Goal: Task Accomplishment & Management: Manage account settings

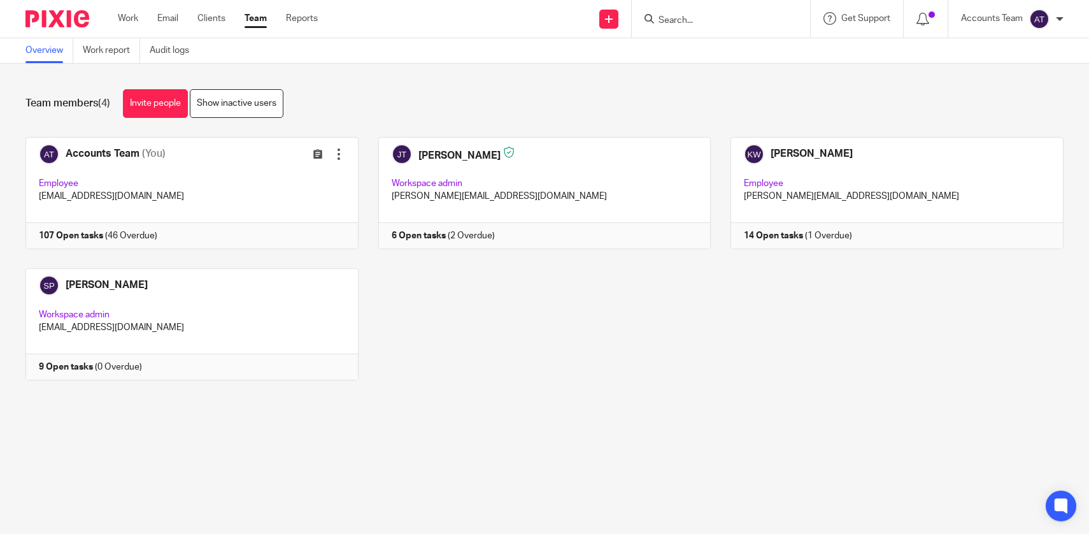
click at [256, 17] on link "Team" at bounding box center [256, 18] width 22 height 13
click at [674, 19] on input "Search" at bounding box center [715, 20] width 115 height 11
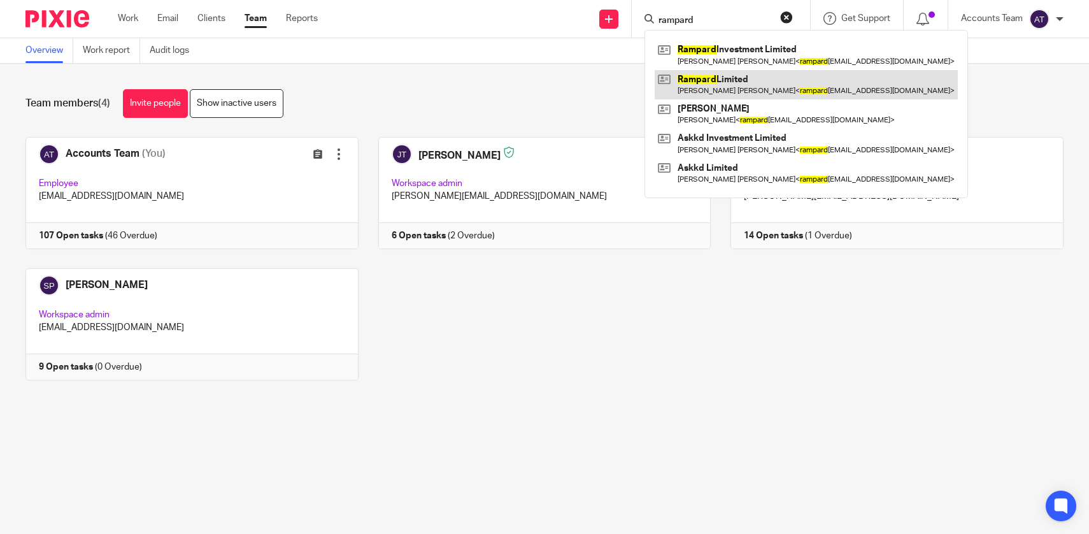
type input "rampard"
click at [718, 88] on link at bounding box center [806, 84] width 303 height 29
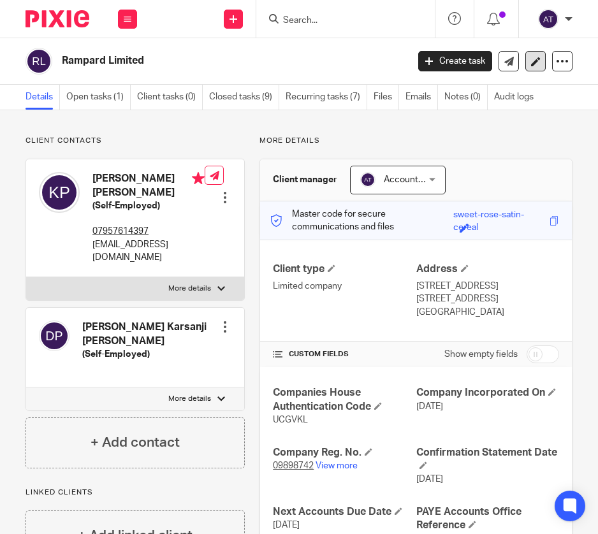
click at [539, 68] on link at bounding box center [535, 61] width 20 height 20
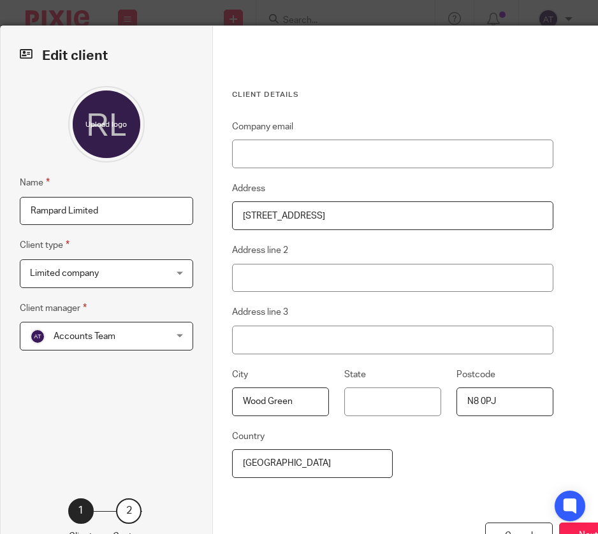
scroll to position [62, 0]
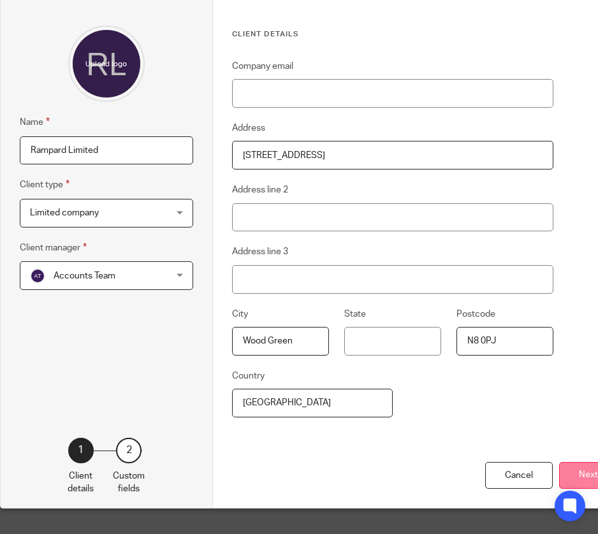
click at [569, 477] on button "Next" at bounding box center [588, 475] width 59 height 27
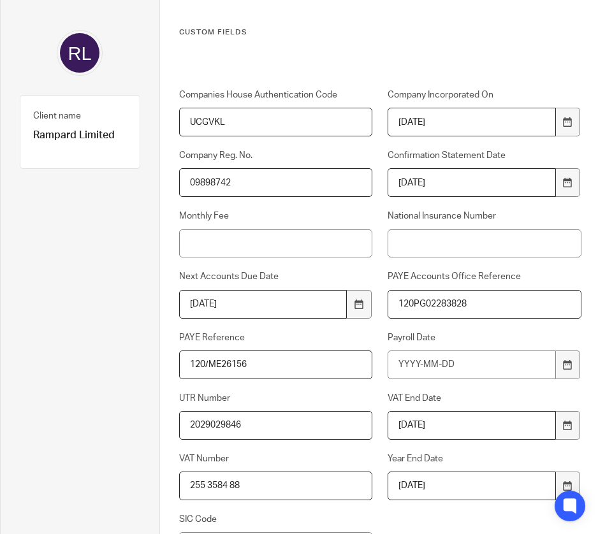
scroll to position [101, 0]
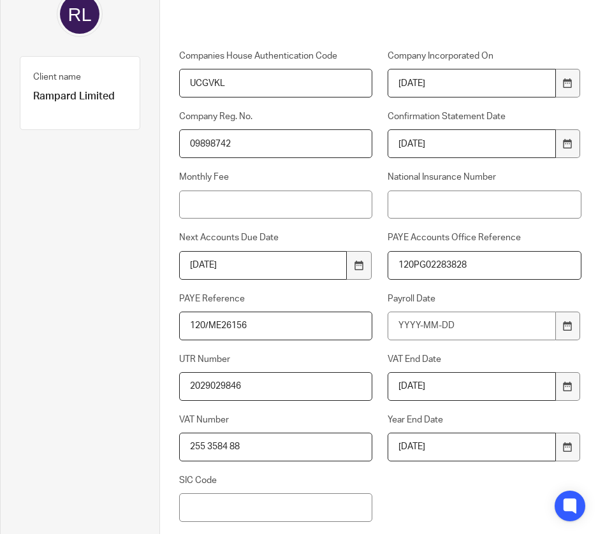
click at [314, 416] on label "VAT Number" at bounding box center [276, 419] width 194 height 13
click at [314, 433] on input "255 3584 88" at bounding box center [276, 447] width 194 height 29
click at [308, 391] on input "2029029846" at bounding box center [276, 386] width 194 height 29
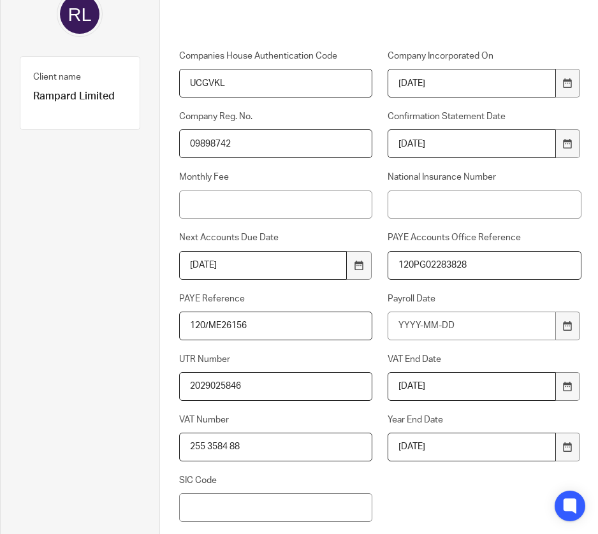
click at [334, 391] on input "2029025846" at bounding box center [276, 386] width 194 height 29
type input "2029025846"
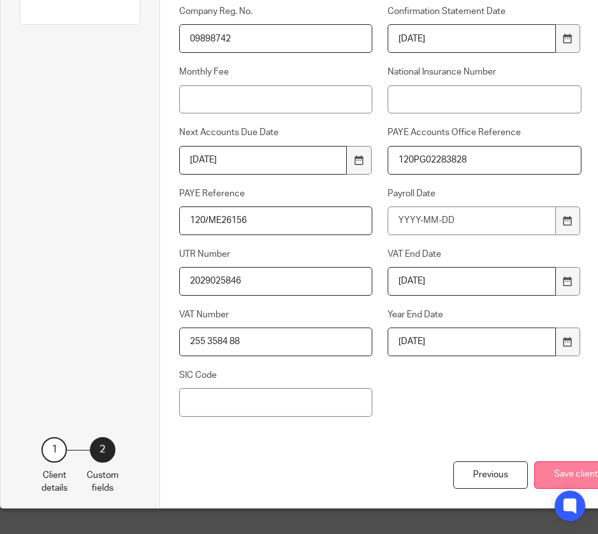
click at [557, 477] on button "Save client" at bounding box center [575, 474] width 83 height 27
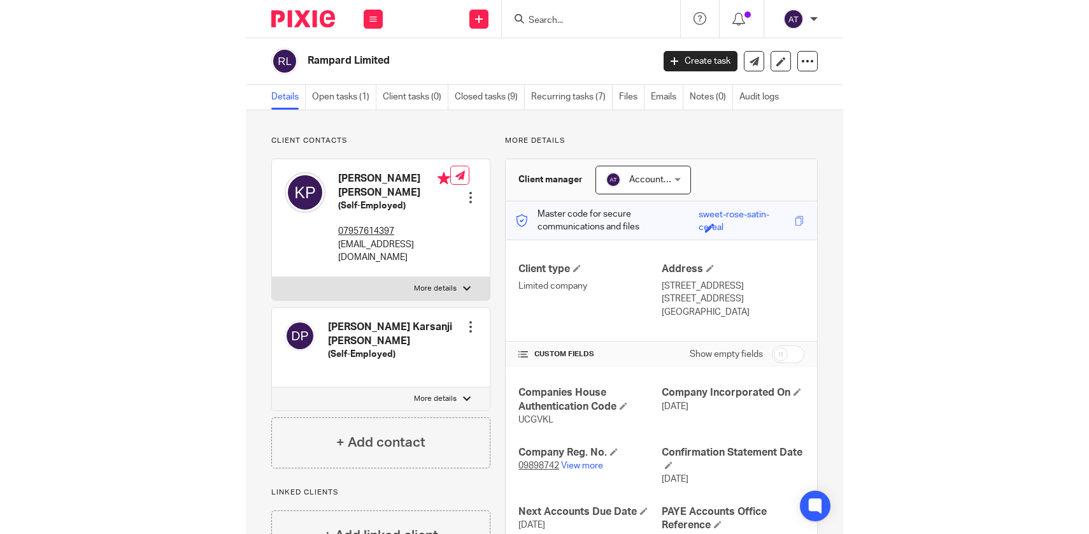
scroll to position [194, 0]
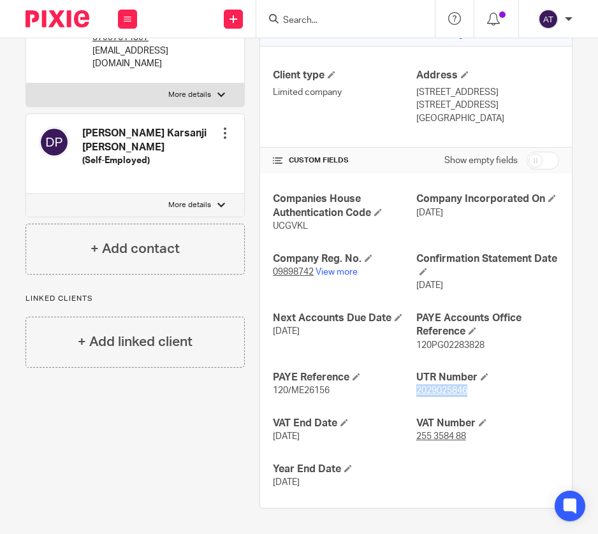
drag, startPoint x: 480, startPoint y: 393, endPoint x: 417, endPoint y: 393, distance: 63.1
click at [417, 393] on p "2029025846" at bounding box center [487, 390] width 143 height 13
copy tcxspan "2029025846"
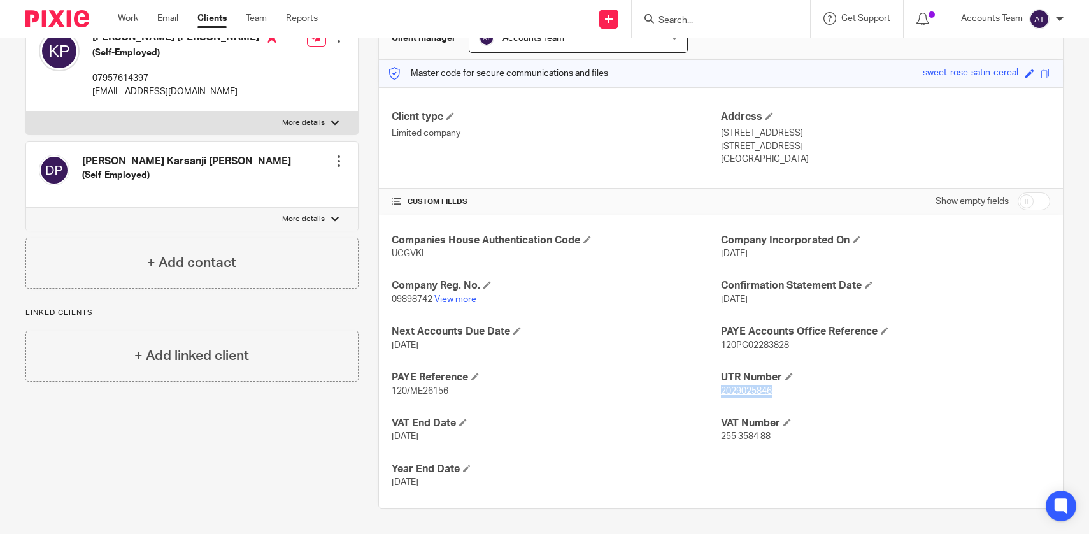
scroll to position [141, 0]
copy tcxspan "2029025846"
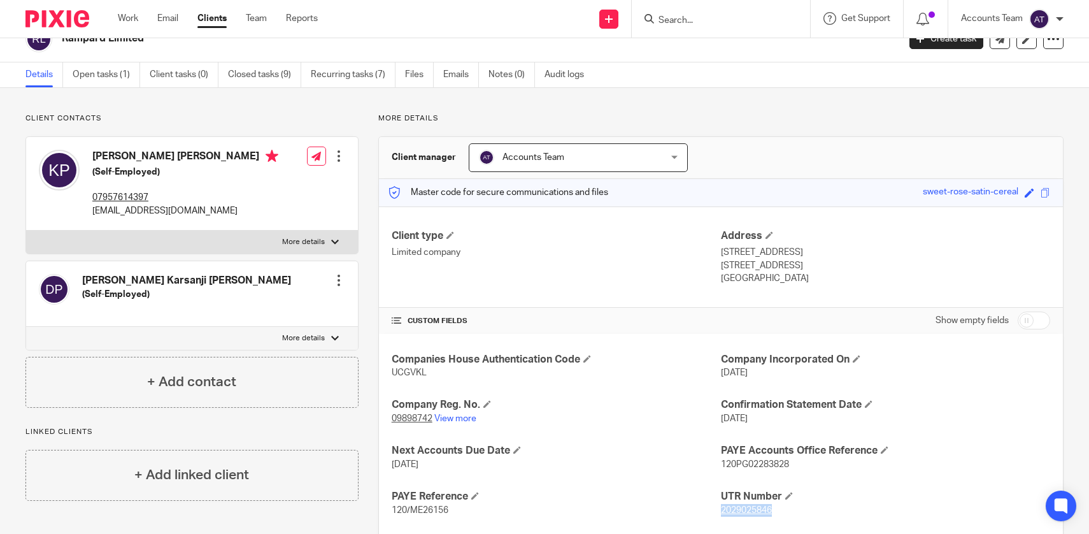
scroll to position [0, 0]
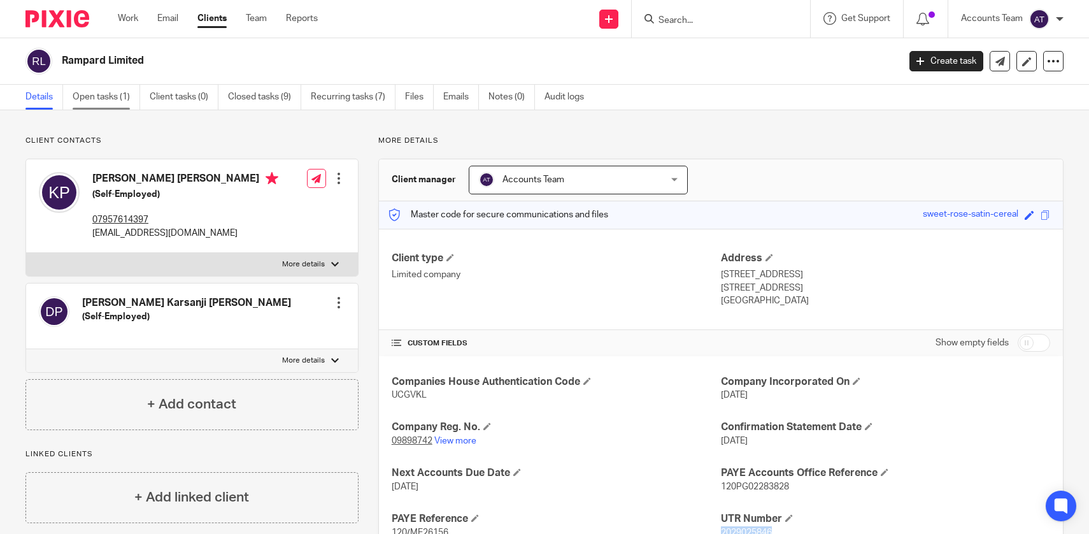
click at [129, 99] on link "Open tasks (1)" at bounding box center [107, 97] width 68 height 25
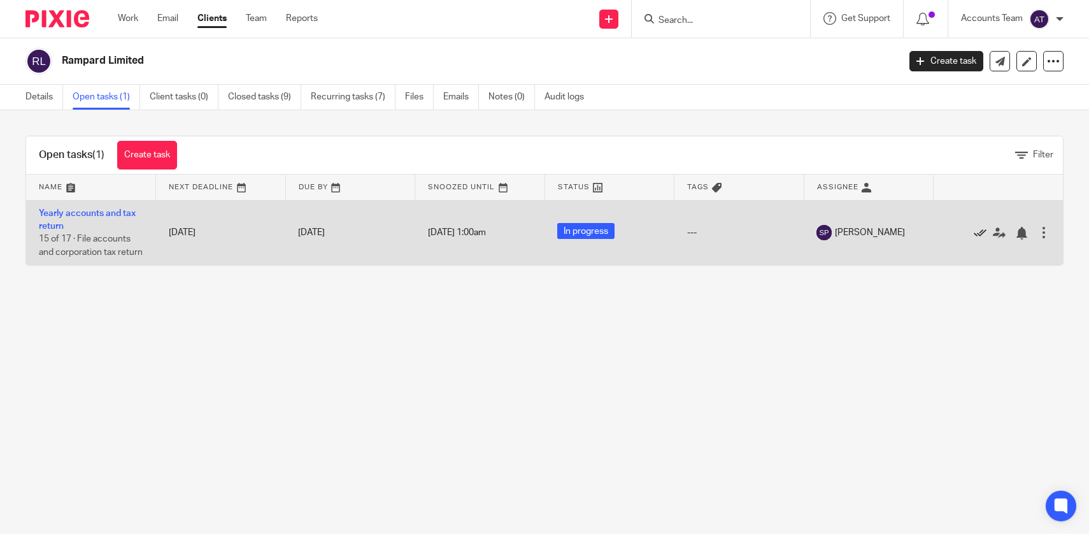
click at [982, 240] on icon at bounding box center [980, 233] width 13 height 13
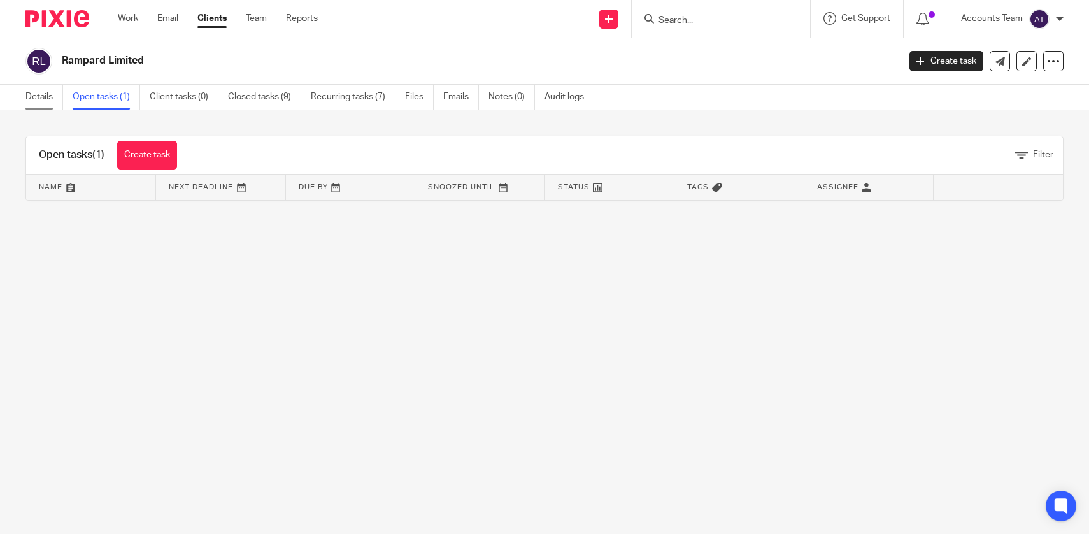
click at [43, 92] on link "Details" at bounding box center [44, 97] width 38 height 25
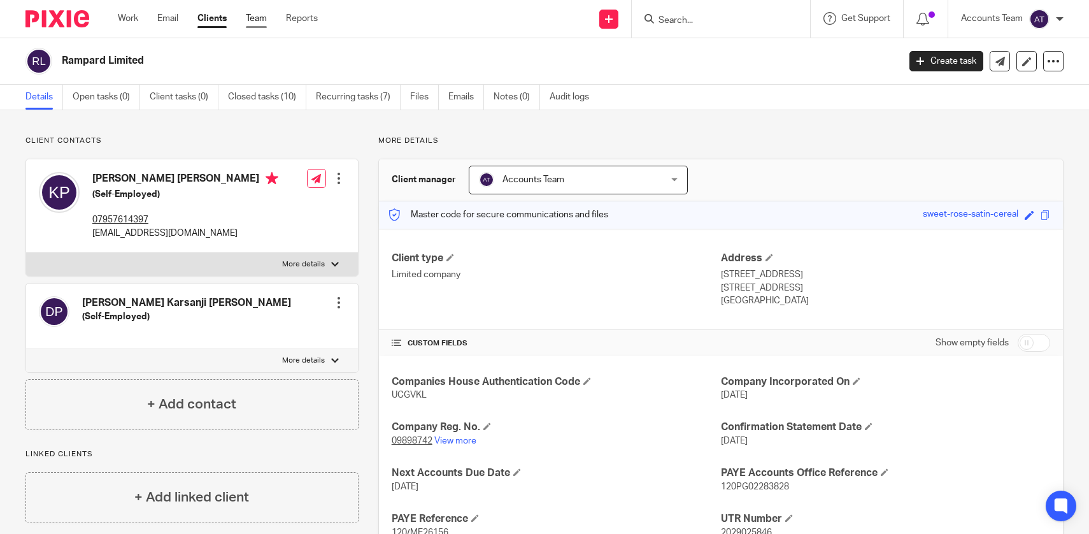
click at [261, 18] on link "Team" at bounding box center [256, 18] width 21 height 13
